Goal: Transaction & Acquisition: Obtain resource

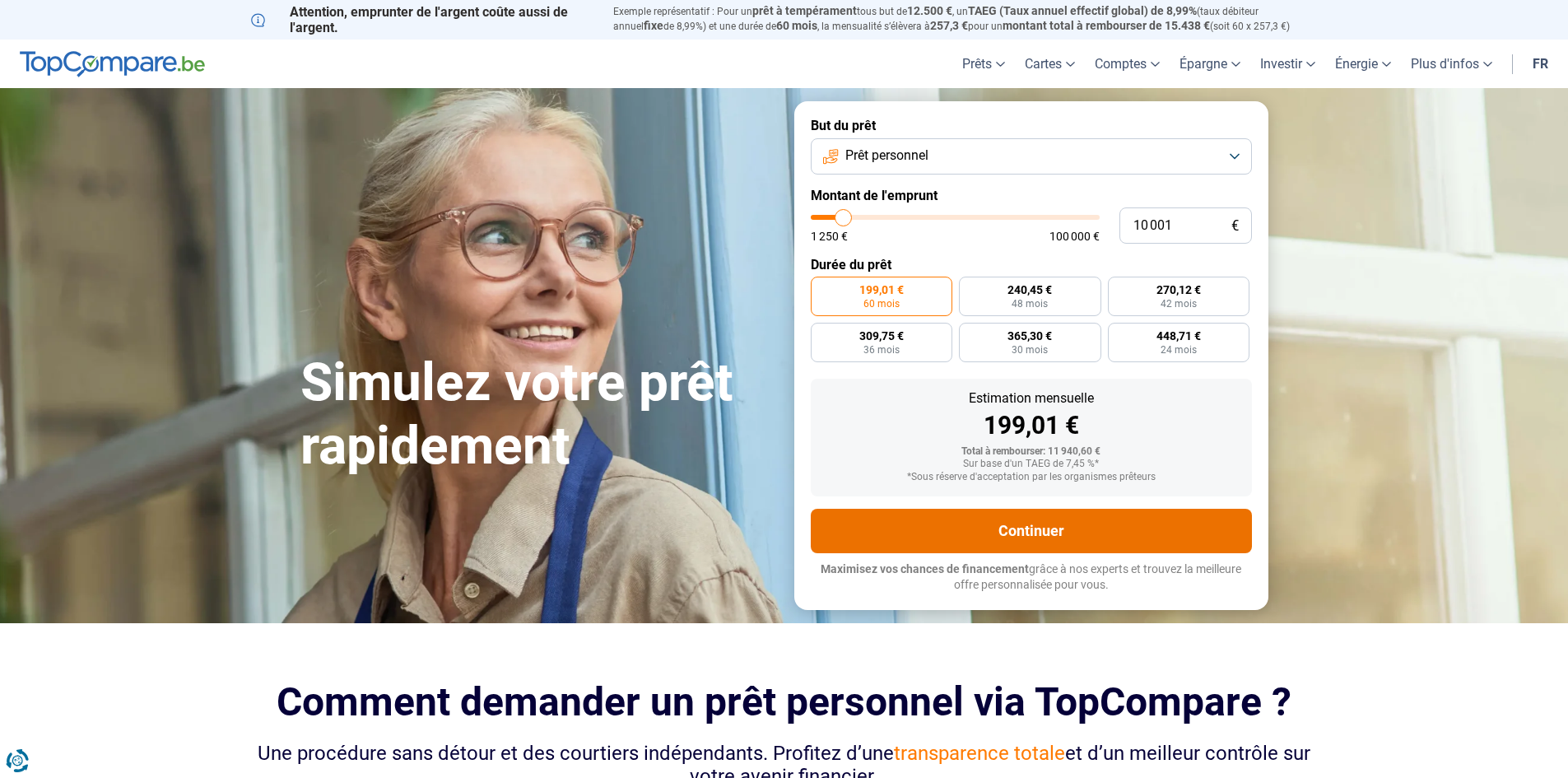
click at [1069, 536] on button "Continuer" at bounding box center [1031, 530] width 442 height 44
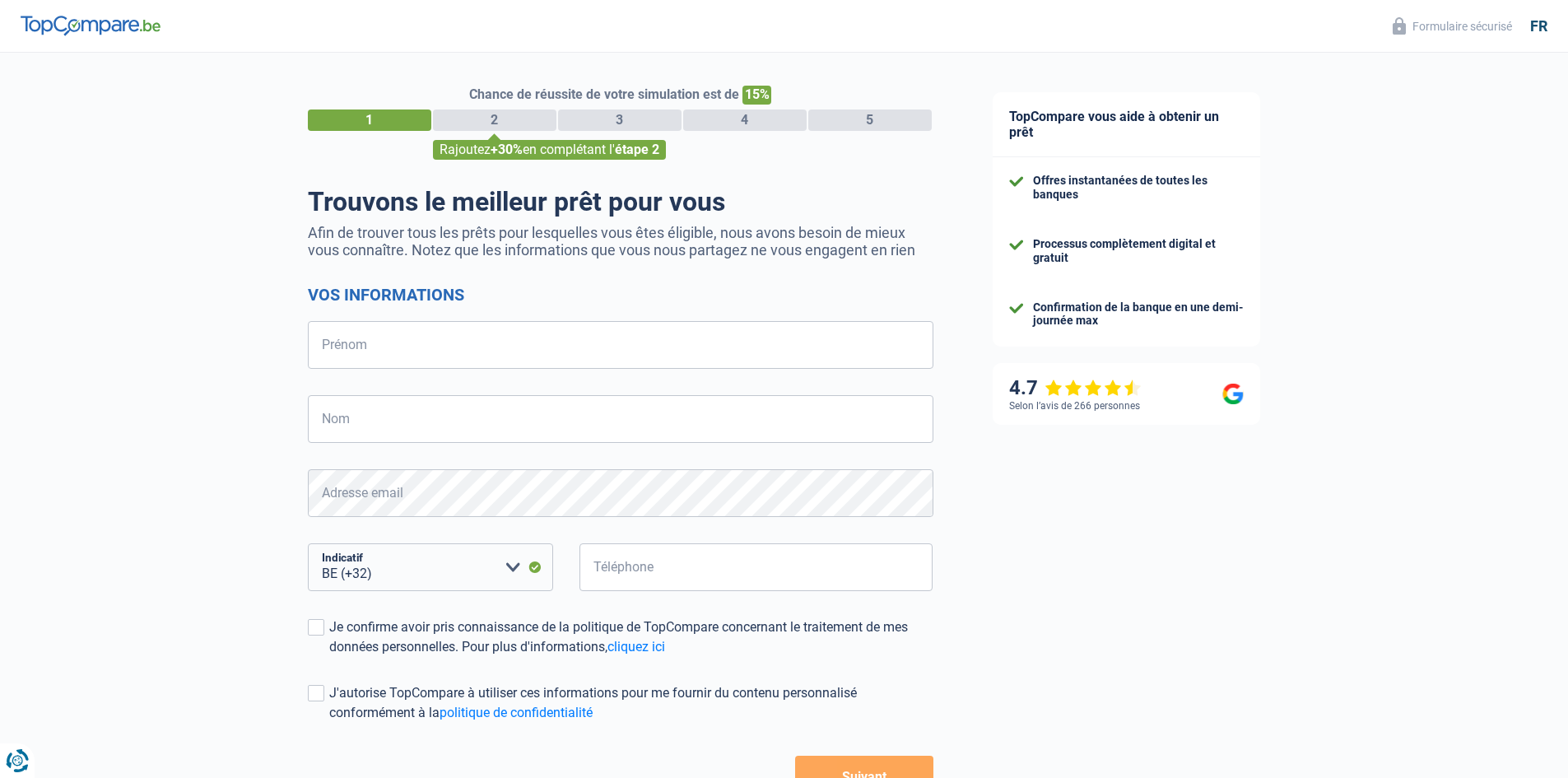
select select "32"
